Goal: Information Seeking & Learning: Learn about a topic

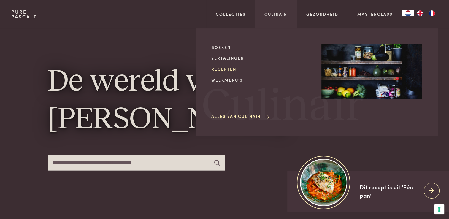
click at [228, 70] on link "Recepten" at bounding box center [262, 69] width 101 height 6
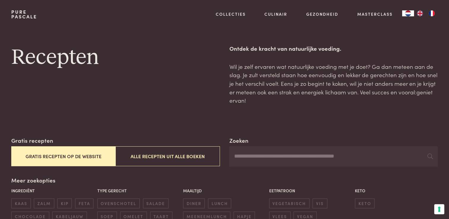
click at [261, 155] on input "Zoeken" at bounding box center [333, 156] width 209 height 20
type input "*********"
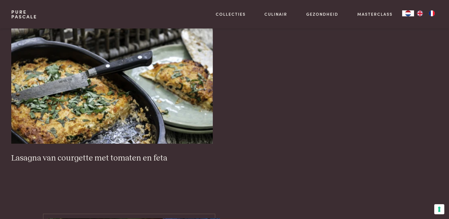
scroll to position [250, 0]
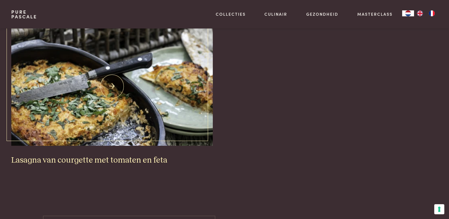
click at [158, 112] on img at bounding box center [111, 86] width 201 height 119
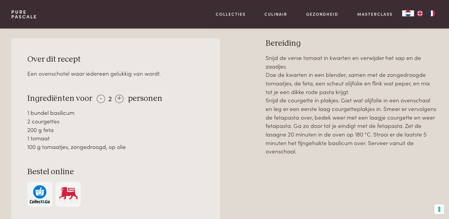
scroll to position [256, 0]
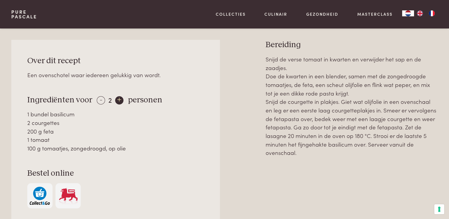
click at [120, 102] on div "+" at bounding box center [119, 100] width 8 height 8
